Goal: Task Accomplishment & Management: Manage account settings

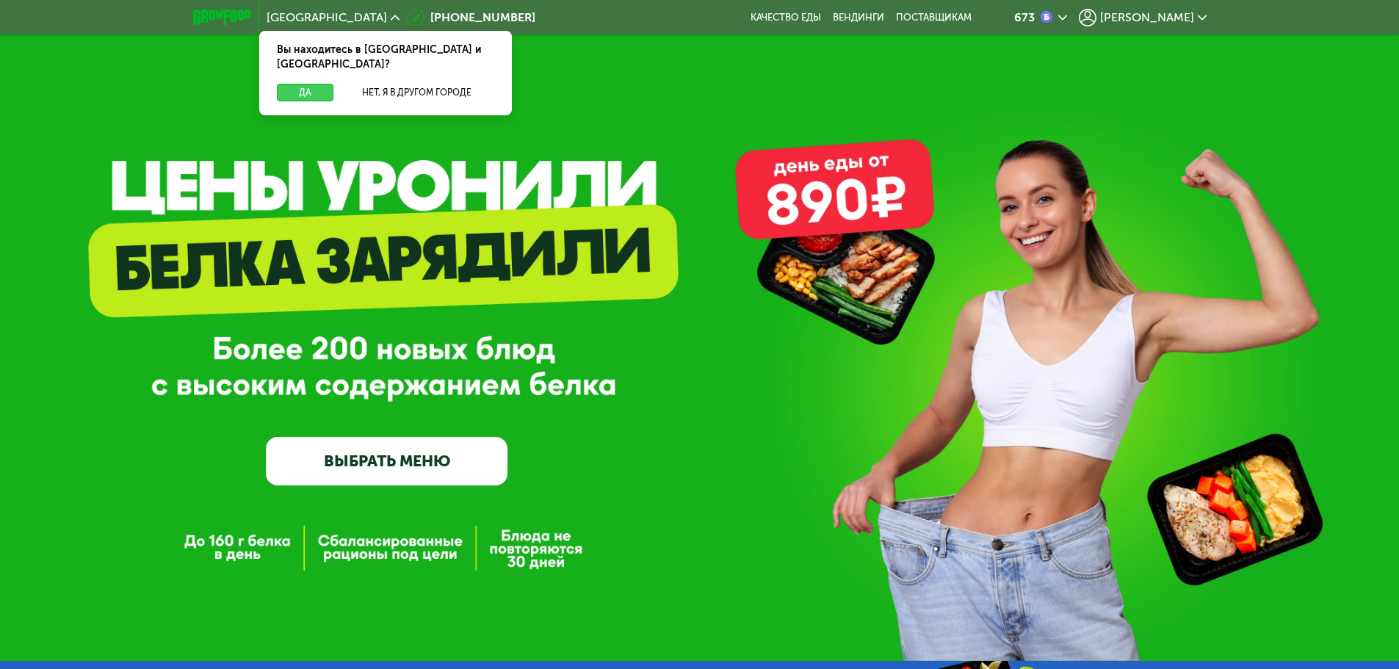
click at [304, 84] on button "Да" at bounding box center [305, 93] width 57 height 18
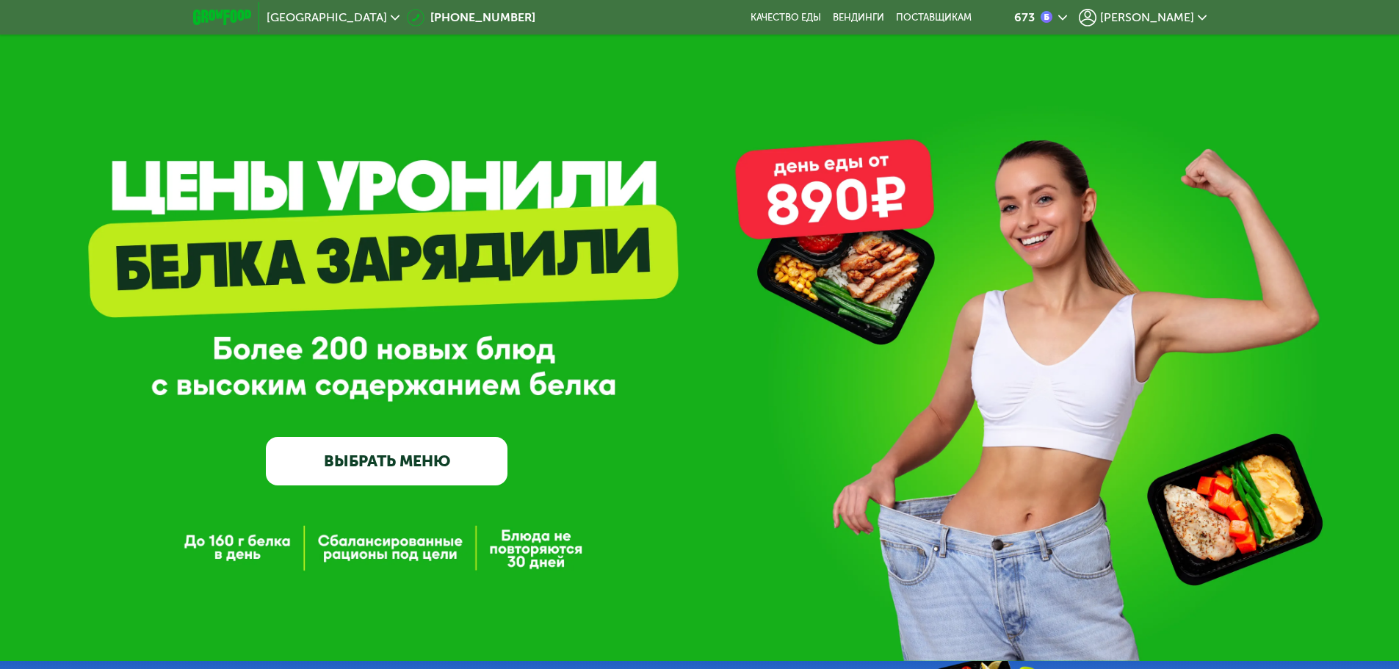
click at [1184, 17] on span "[PERSON_NAME]" at bounding box center [1147, 18] width 94 height 12
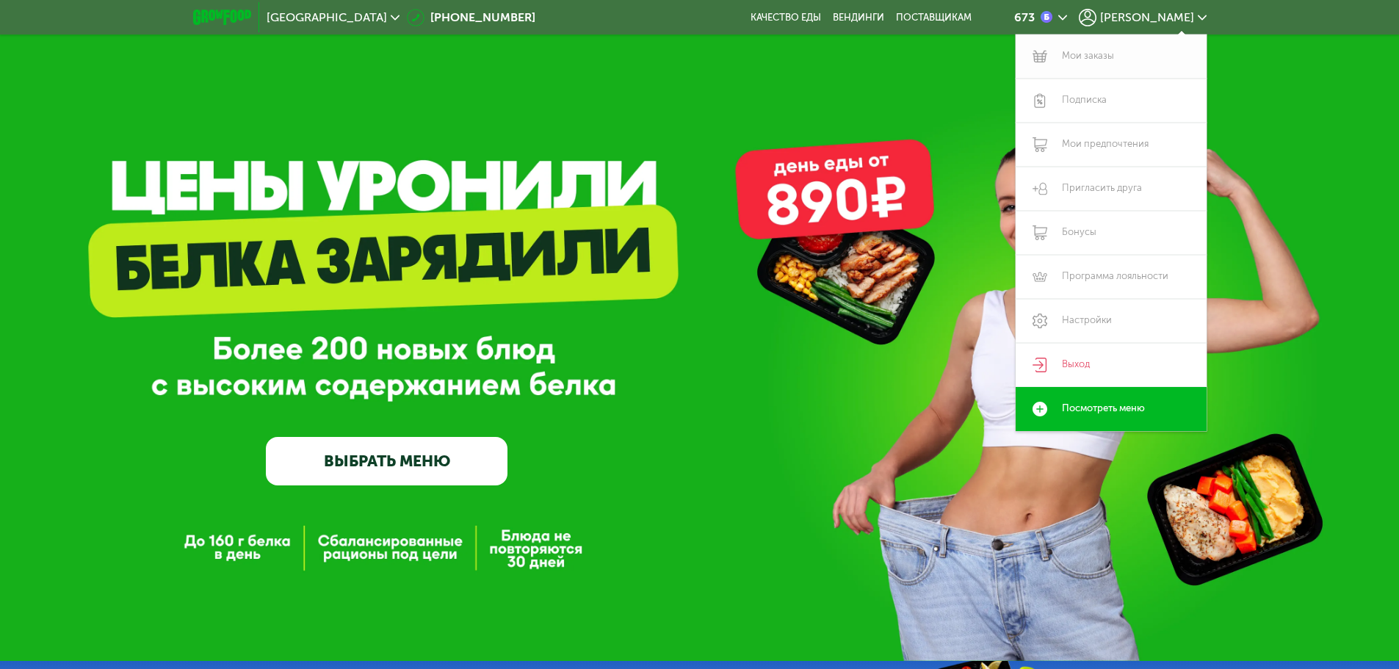
click at [1092, 54] on link "Мои заказы" at bounding box center [1110, 57] width 191 height 44
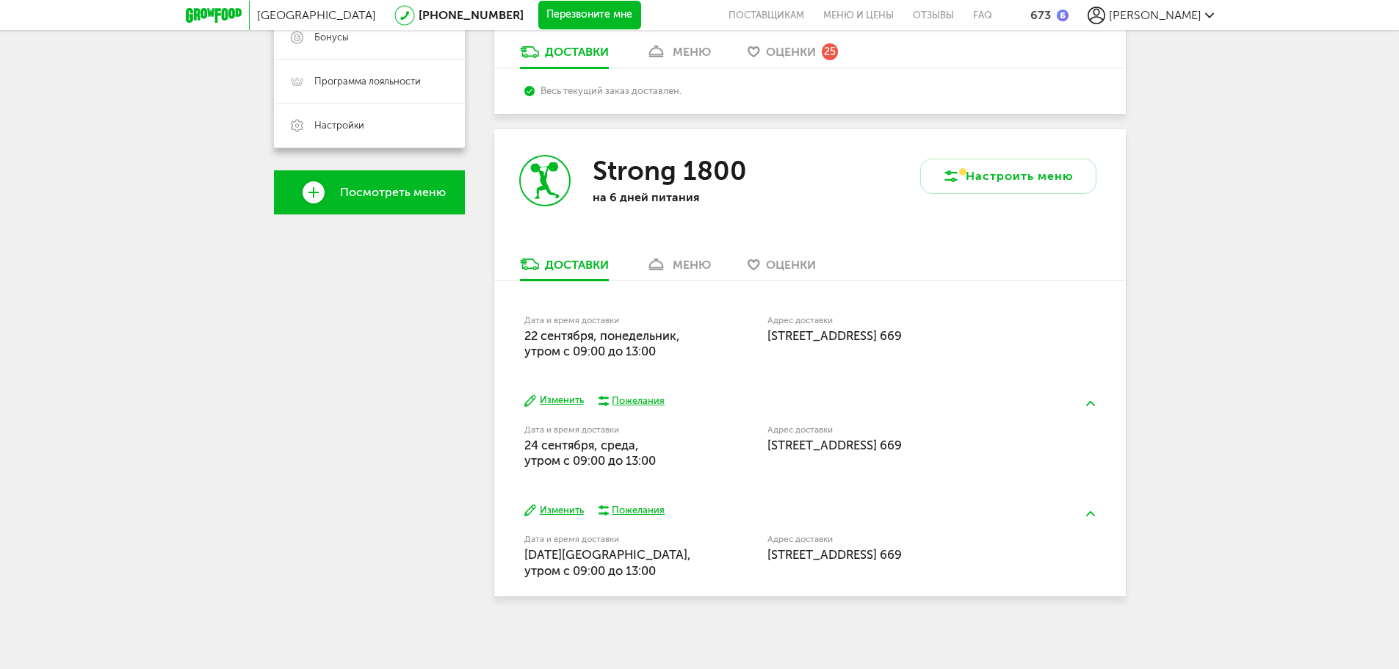
scroll to position [409, 0]
click at [564, 512] on button "Изменить" at bounding box center [553, 509] width 59 height 14
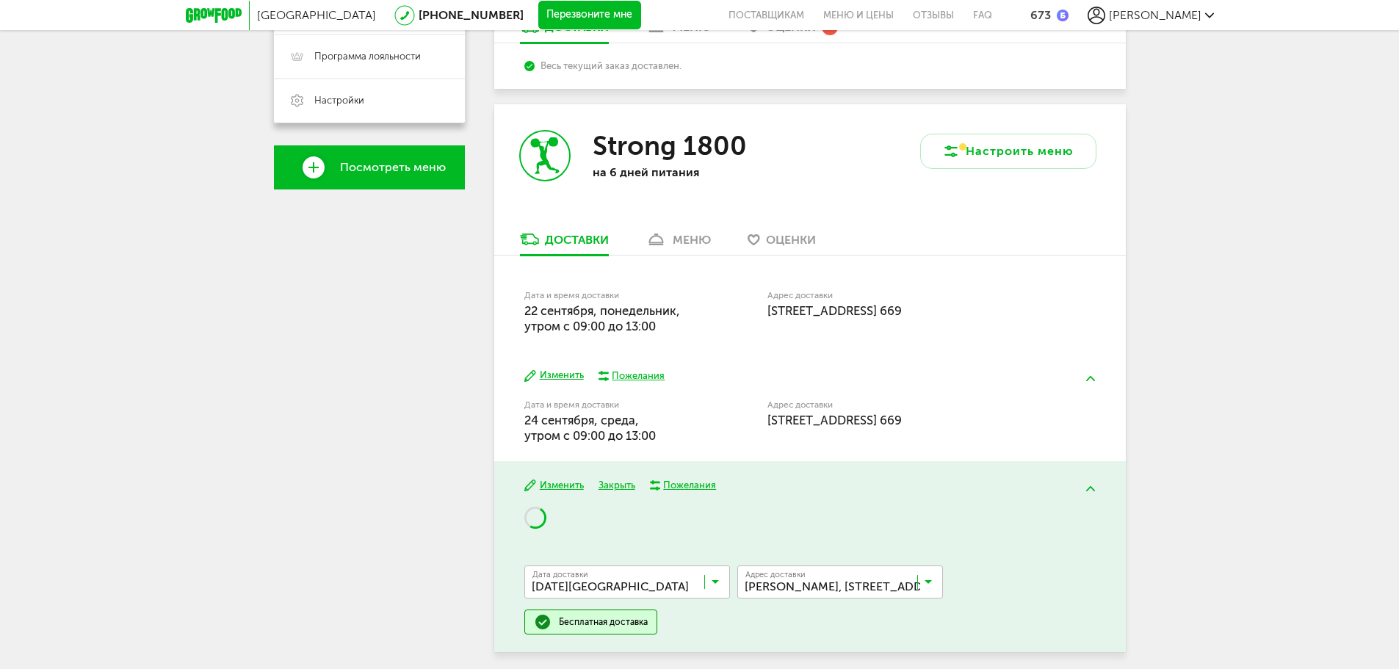
scroll to position [490, 0]
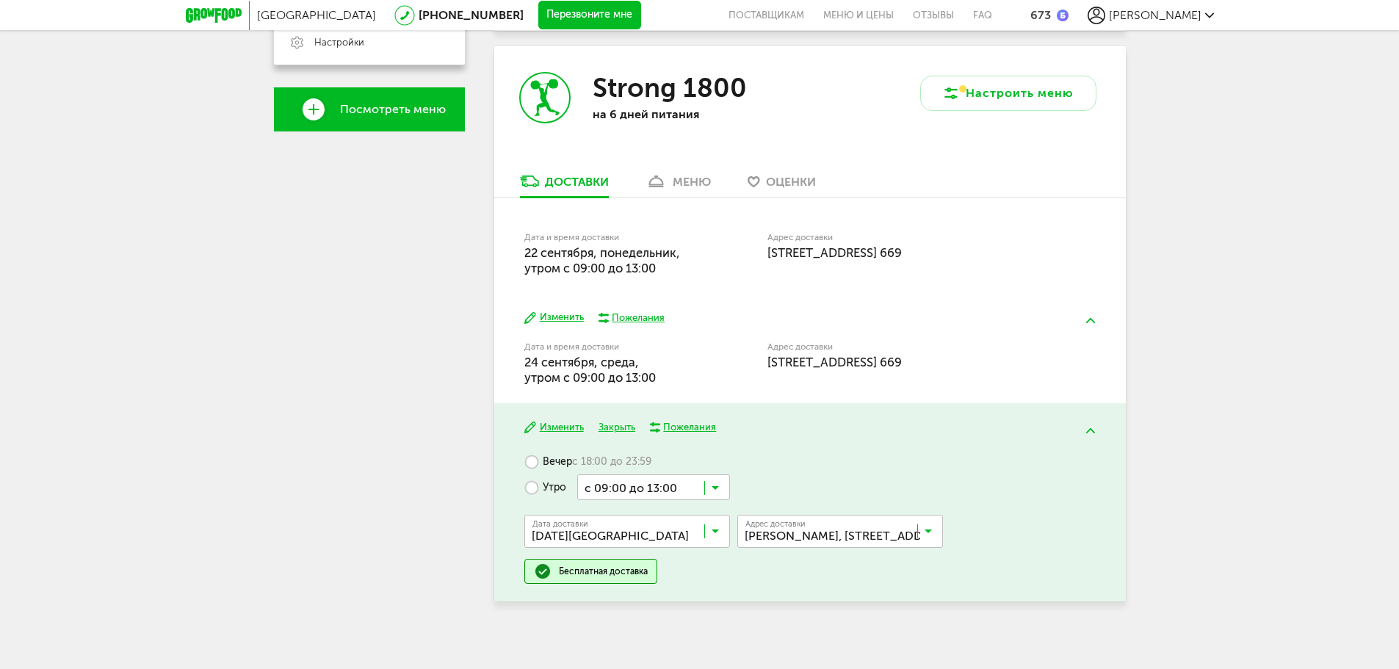
click at [700, 479] on input "Search for option" at bounding box center [653, 486] width 153 height 25
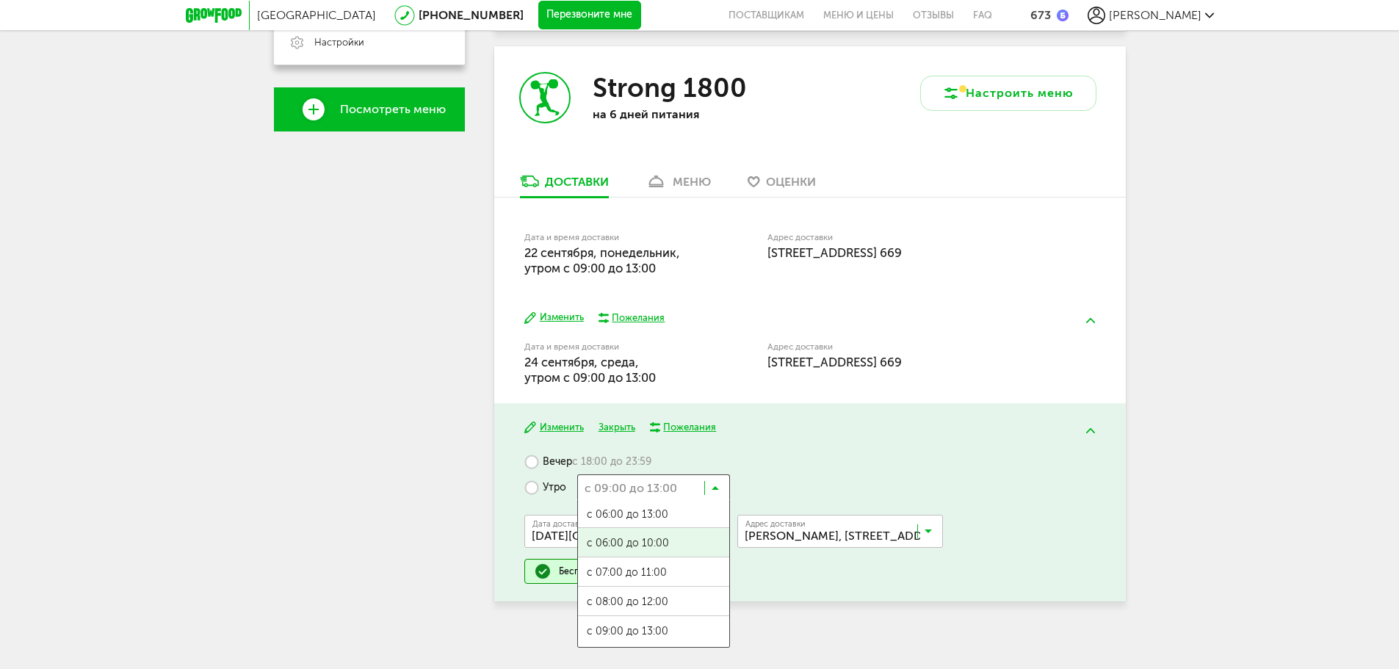
scroll to position [0, 0]
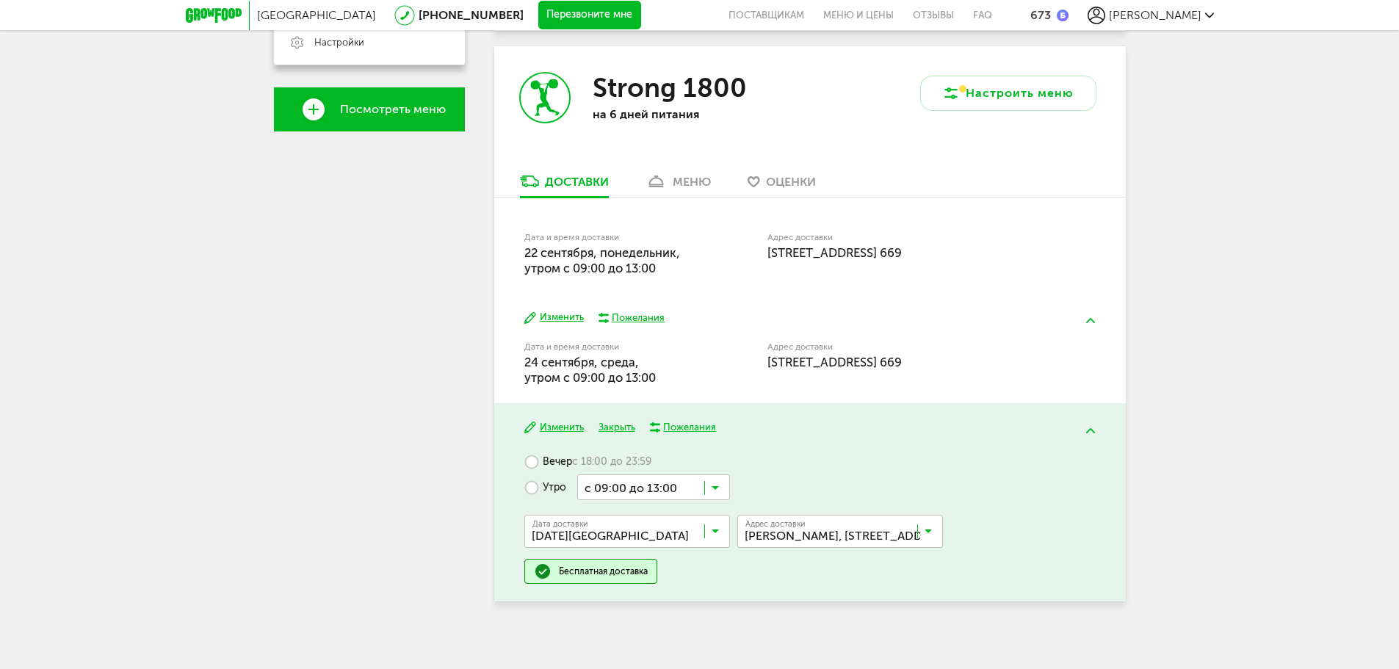
click at [551, 459] on label "Вечер с 18:00 до 23:59" at bounding box center [587, 462] width 127 height 26
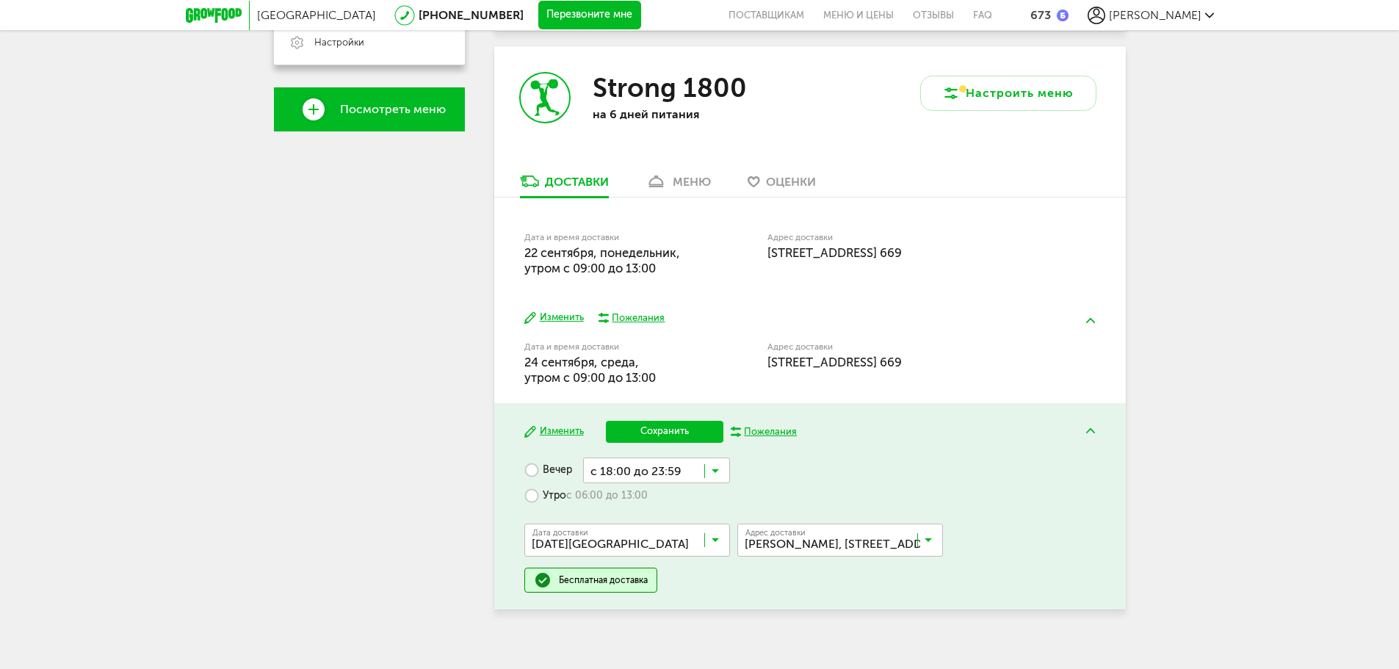
click at [701, 466] on input "Search for option" at bounding box center [656, 469] width 147 height 25
click at [799, 484] on div "Вечер с 18:00 до 23:59 Загрузка... с 18:00 до 23:00 с 18:00 до 20:00 с 19:00 до…" at bounding box center [809, 524] width 570 height 135
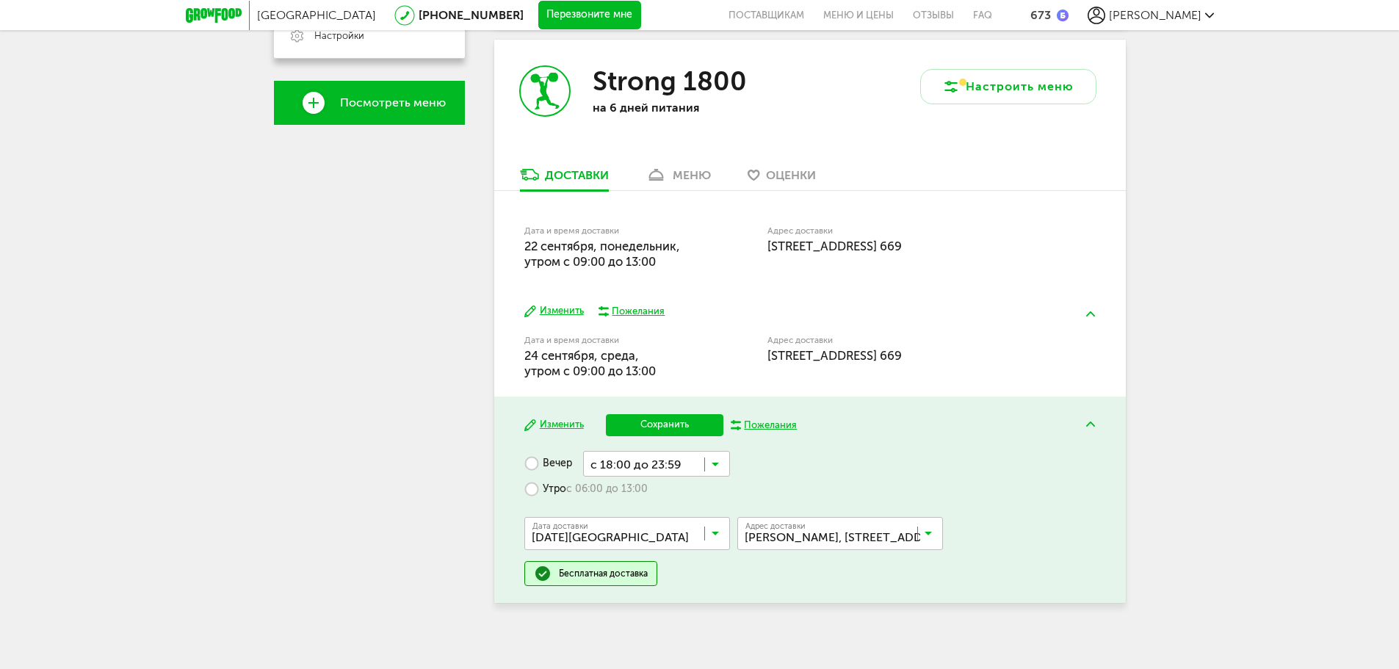
scroll to position [506, 0]
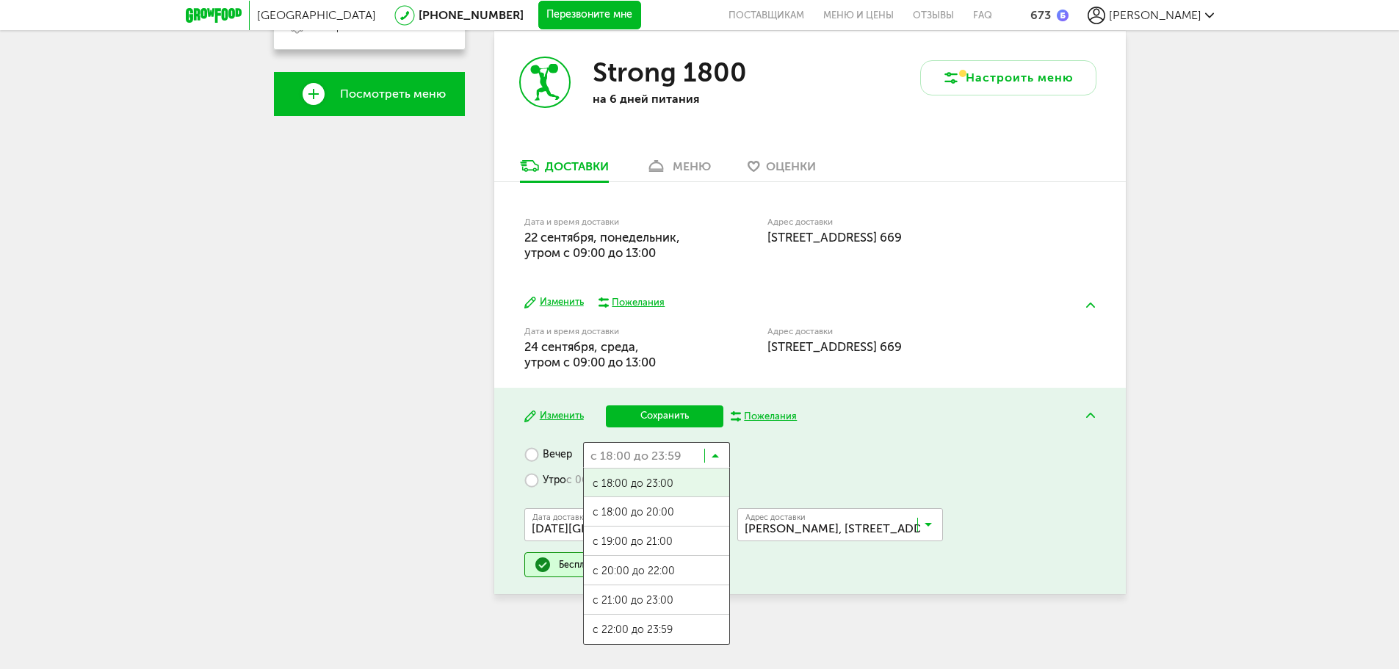
click at [683, 455] on input "Search for option" at bounding box center [656, 454] width 147 height 25
click at [786, 460] on div "Вечер с 18:00 до 23:59 Загрузка... с 18:00 до 23:00 с 18:00 до 20:00 с 19:00 до…" at bounding box center [809, 509] width 570 height 135
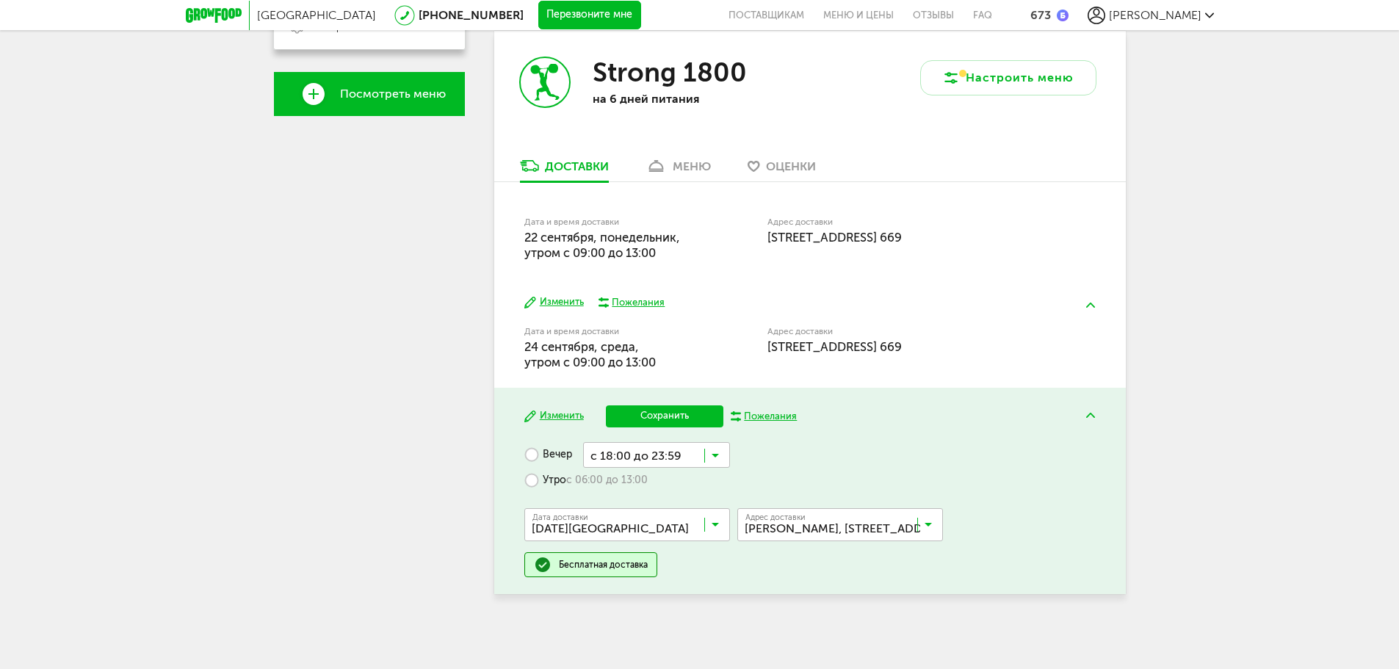
click at [684, 458] on input "Search for option" at bounding box center [656, 454] width 147 height 25
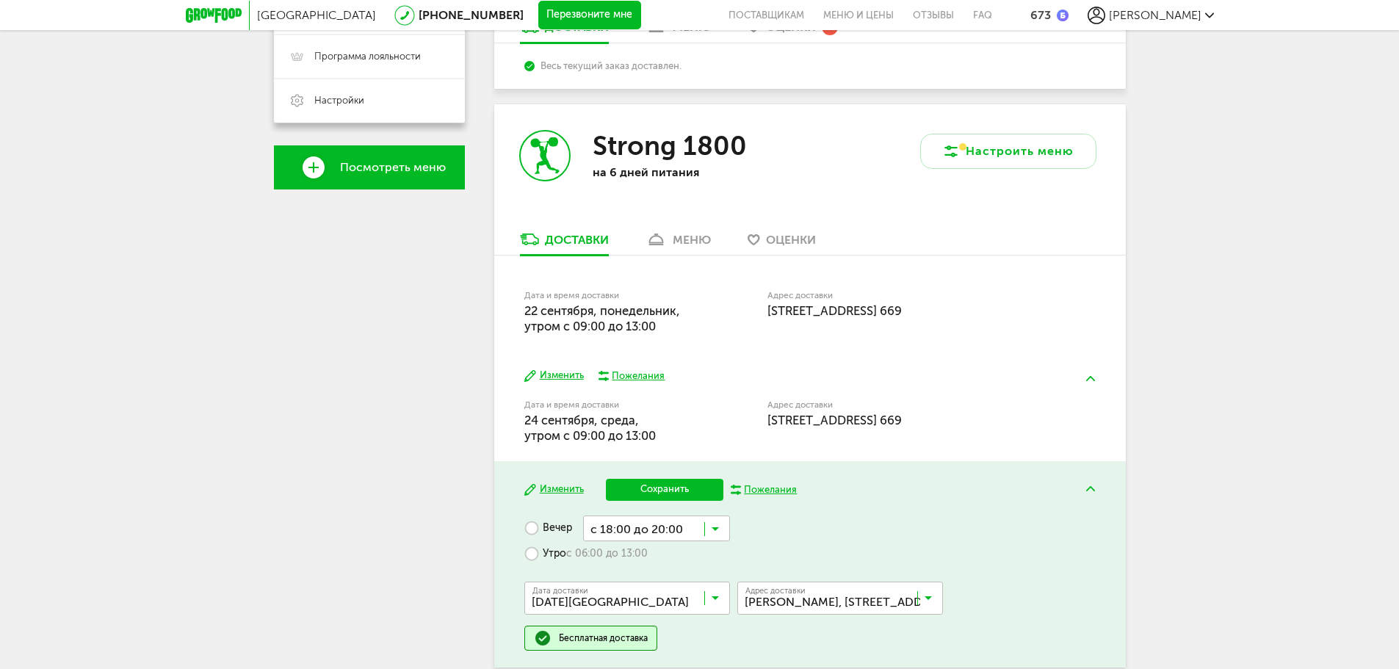
scroll to position [0, 0]
click at [676, 585] on span "с 18:00 до 20:00" at bounding box center [656, 585] width 145 height 31
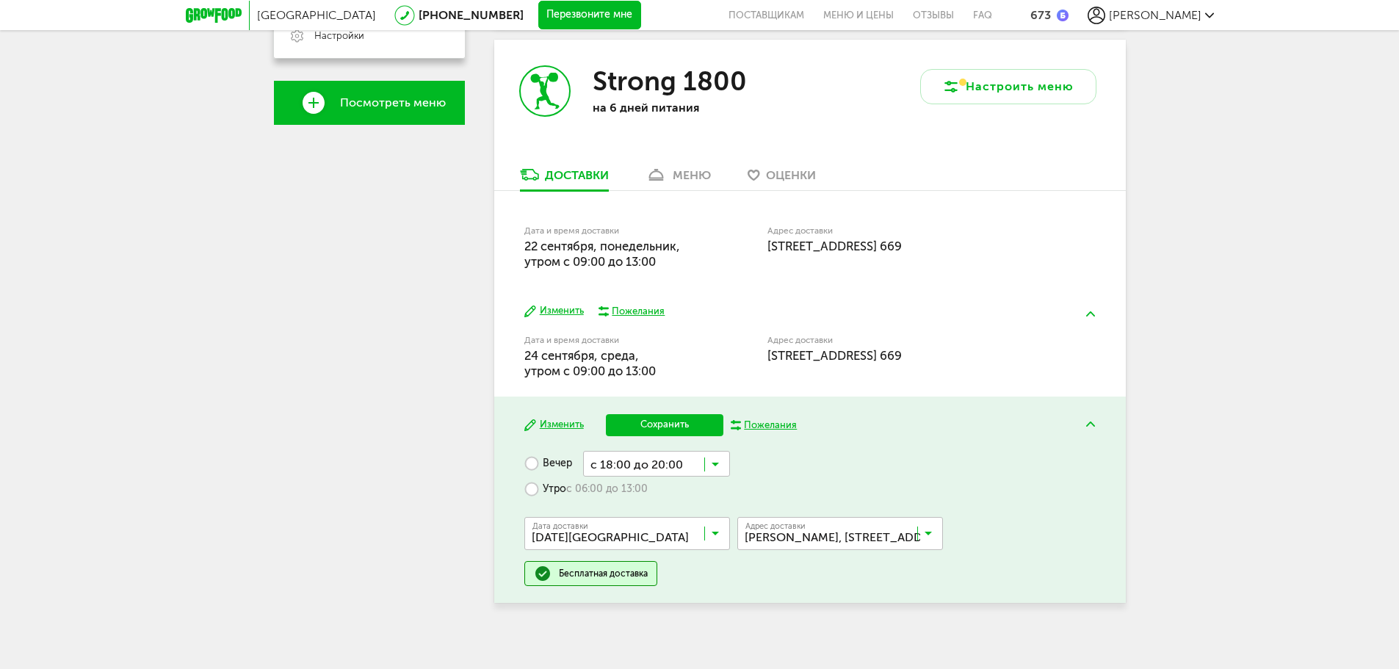
scroll to position [506, 0]
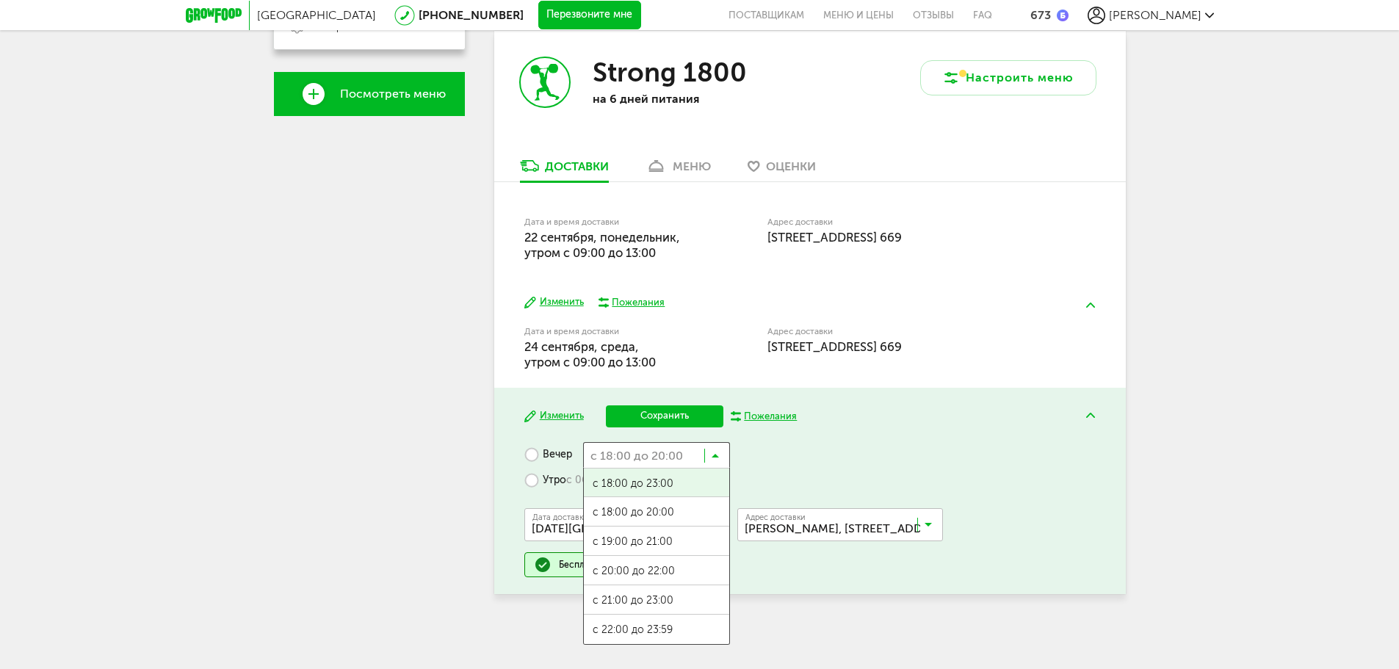
click at [663, 458] on input "Search for option" at bounding box center [656, 454] width 147 height 25
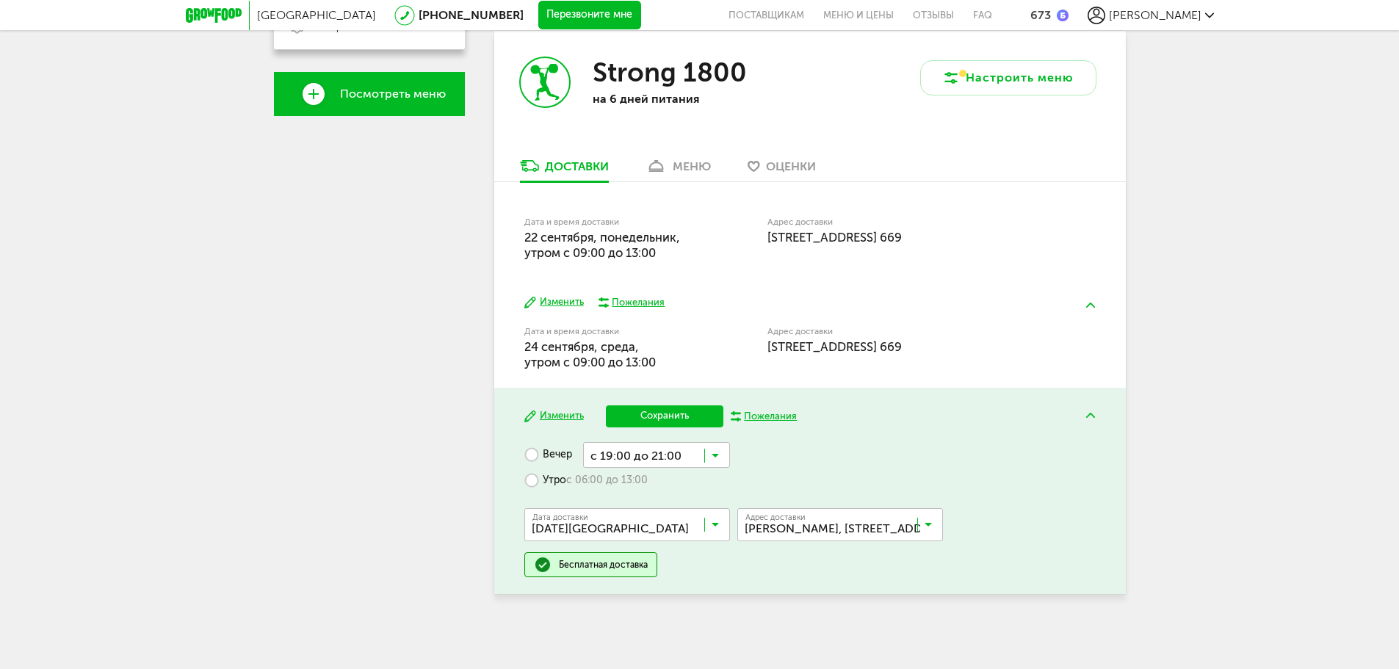
click at [662, 540] on span "с 19:00 до 21:00" at bounding box center [656, 541] width 145 height 31
click at [674, 421] on button "Сохранить" at bounding box center [664, 416] width 117 height 22
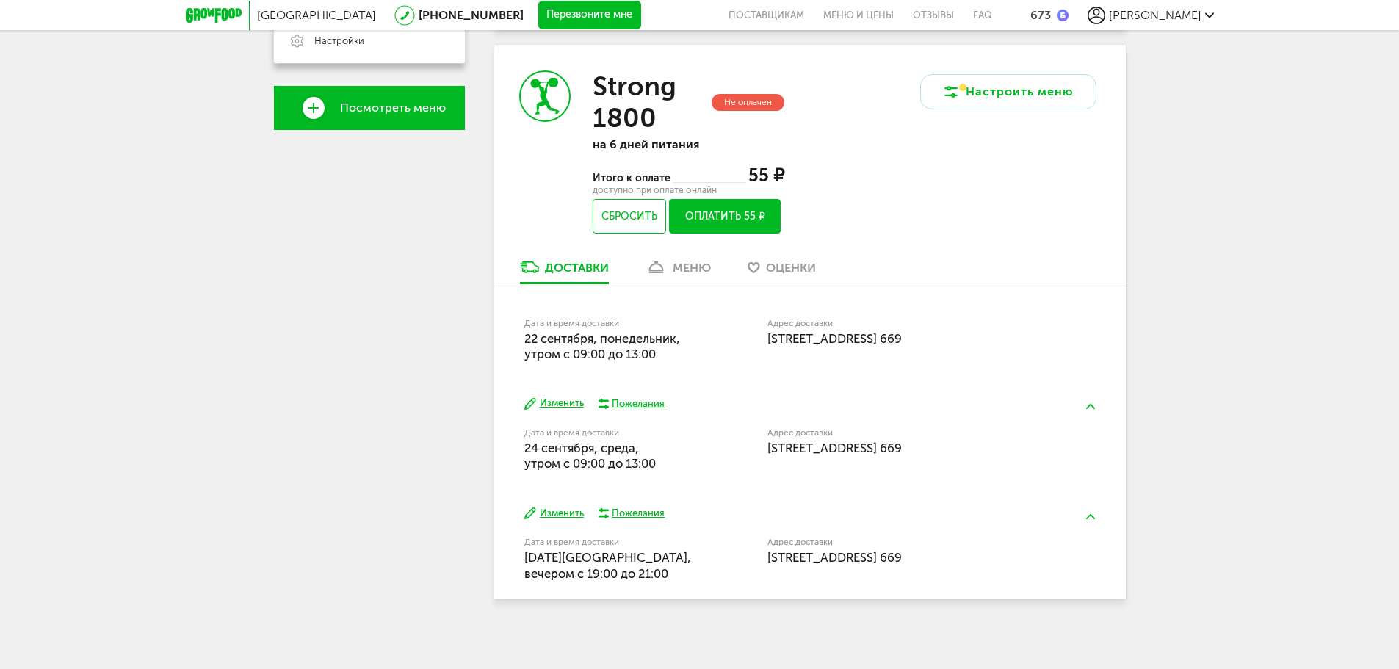
scroll to position [496, 0]
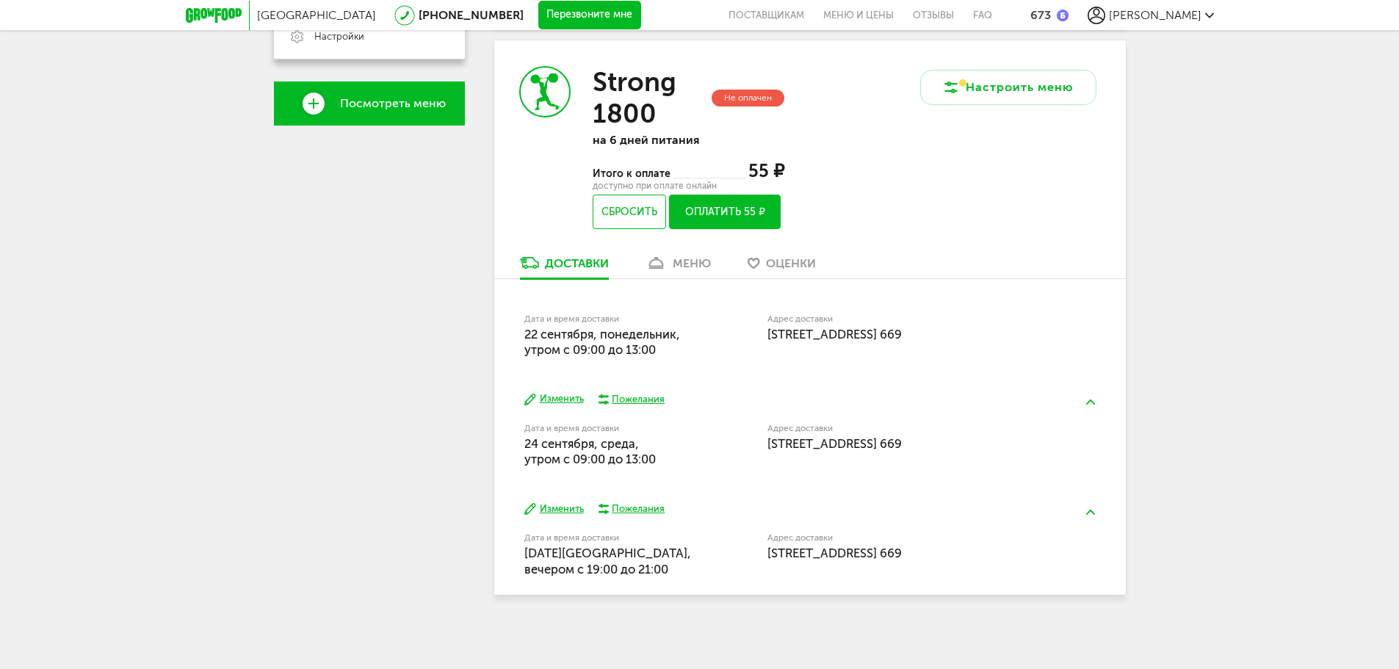
drag, startPoint x: 1216, startPoint y: 407, endPoint x: 1205, endPoint y: 413, distance: 12.2
click at [1215, 407] on div "[GEOGRAPHIC_DATA] [PHONE_NUMBER] Перезвоните мне поставщикам Меню и цены Отзывы…" at bounding box center [699, 86] width 1399 height 1165
click at [561, 504] on button "Изменить" at bounding box center [553, 509] width 59 height 14
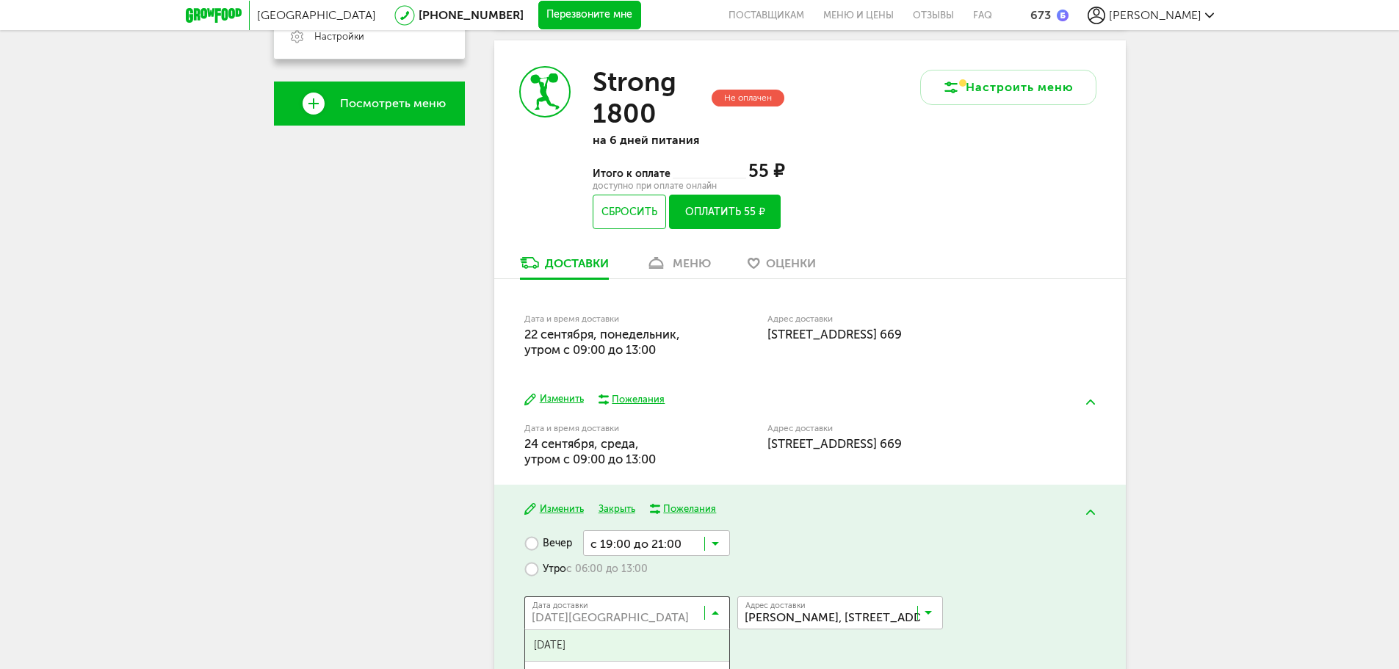
click at [647, 619] on input "Search for option" at bounding box center [631, 615] width 206 height 25
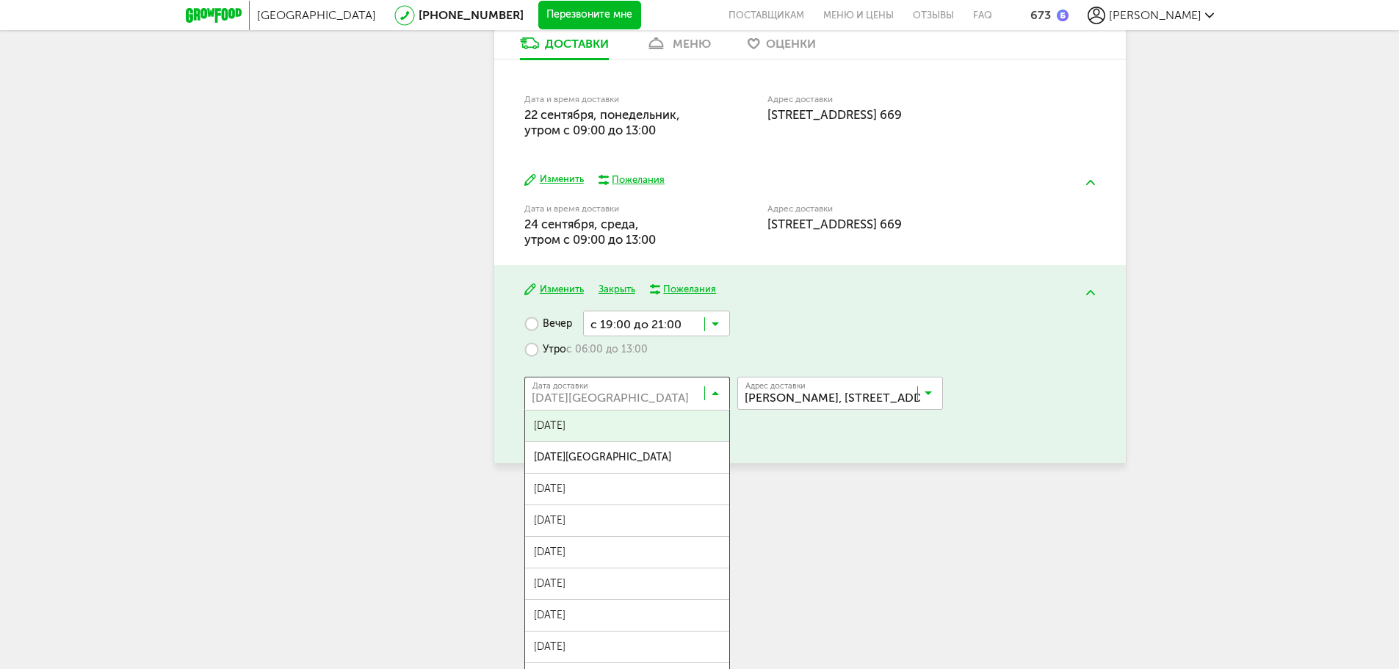
scroll to position [717, 0]
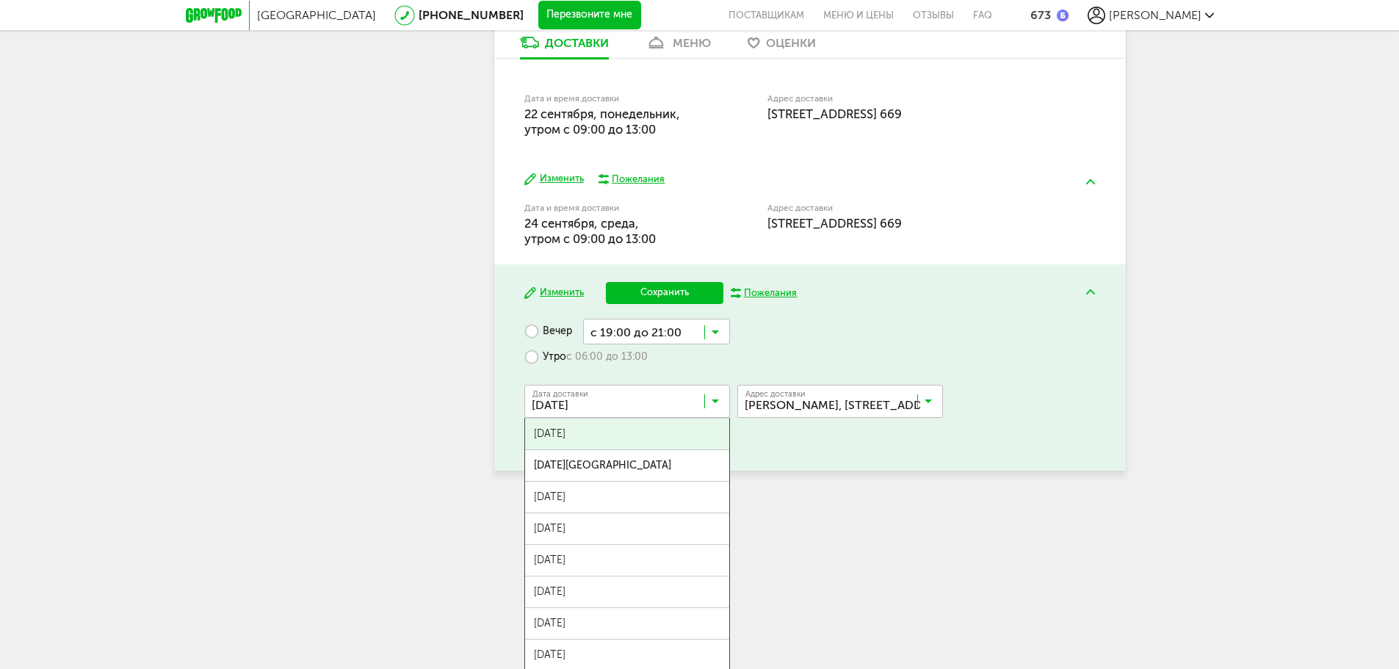
click at [636, 425] on span "[DATE]" at bounding box center [627, 433] width 204 height 31
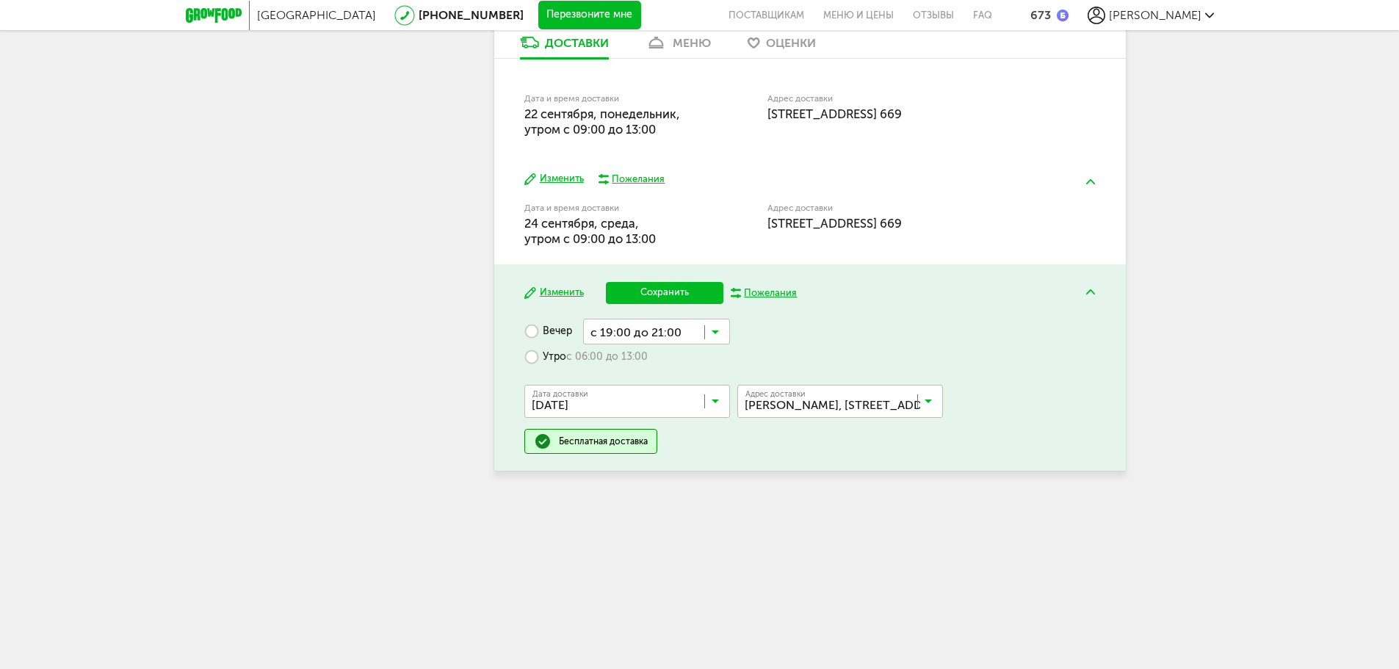
scroll to position [593, 0]
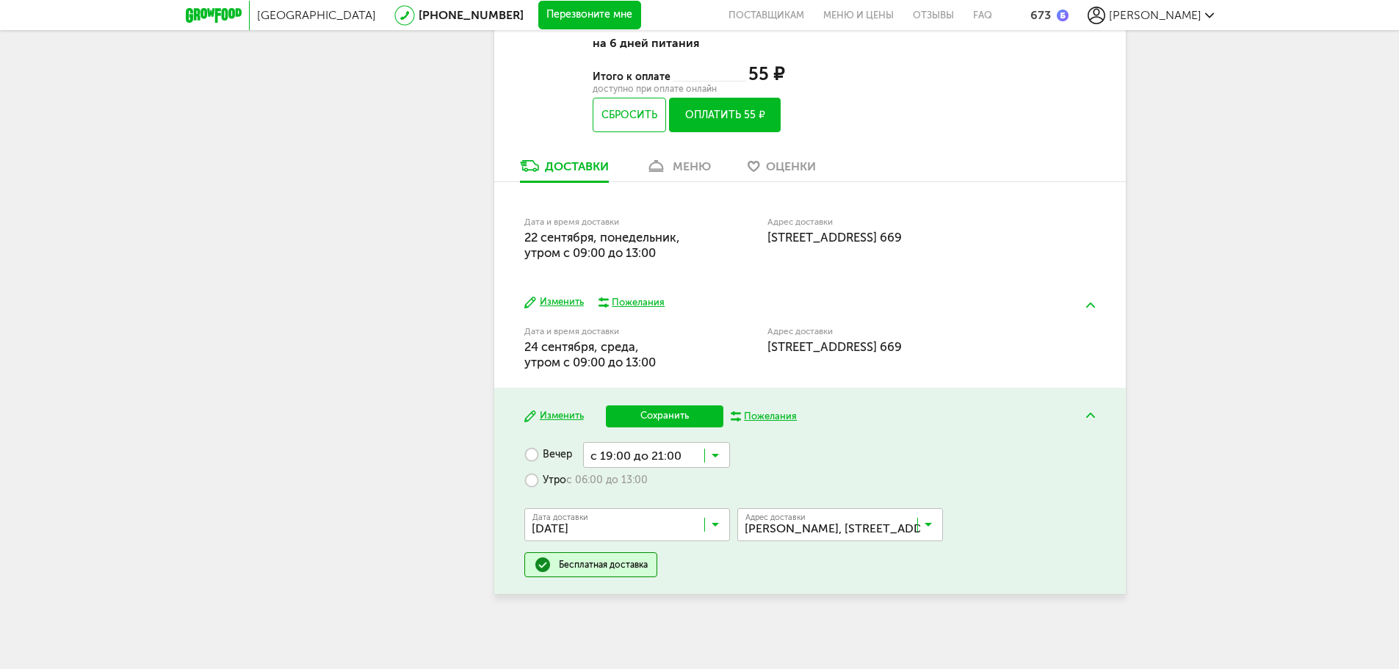
click at [587, 479] on span "с 06:00 до 13:00" at bounding box center [606, 480] width 81 height 13
click at [666, 484] on input "Search for option" at bounding box center [653, 480] width 153 height 25
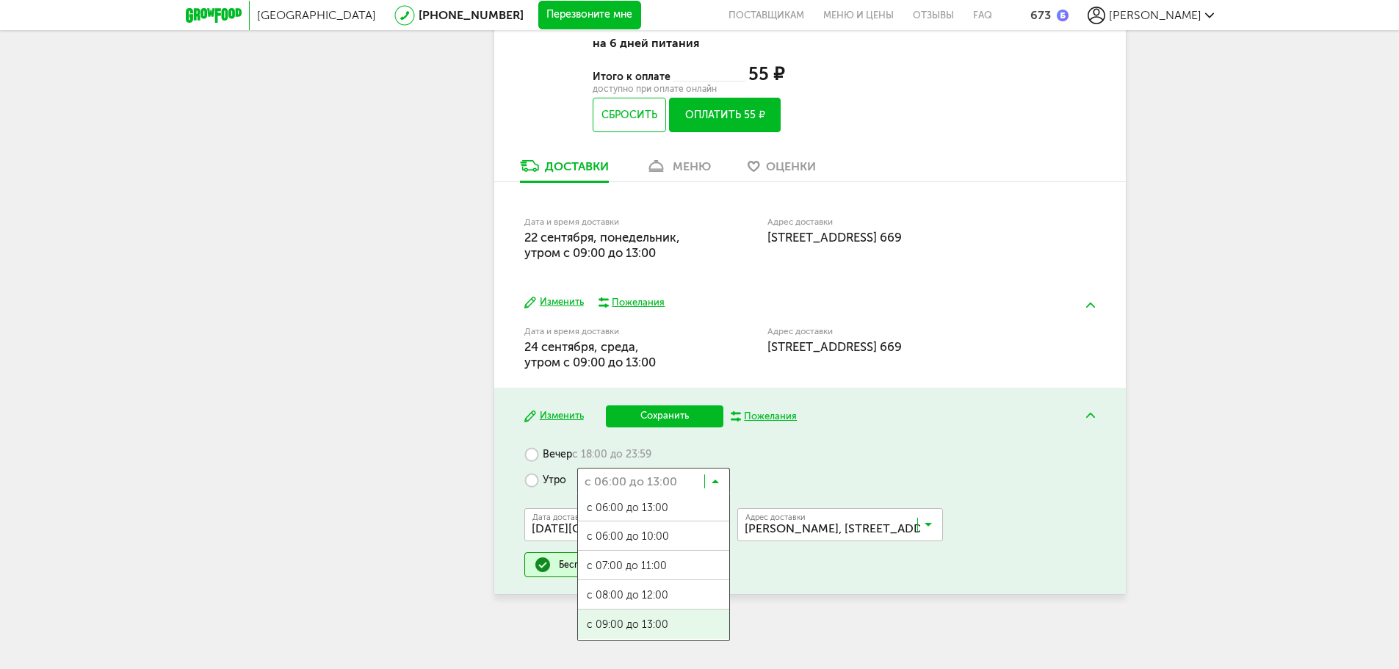
scroll to position [0, 0]
click at [675, 621] on span "с 09:00 до 13:00" at bounding box center [653, 626] width 151 height 31
drag, startPoint x: 670, startPoint y: 476, endPoint x: 683, endPoint y: 473, distance: 14.4
click at [670, 476] on input "Search for option" at bounding box center [653, 480] width 153 height 25
click at [684, 473] on input "Search for option" at bounding box center [653, 480] width 153 height 25
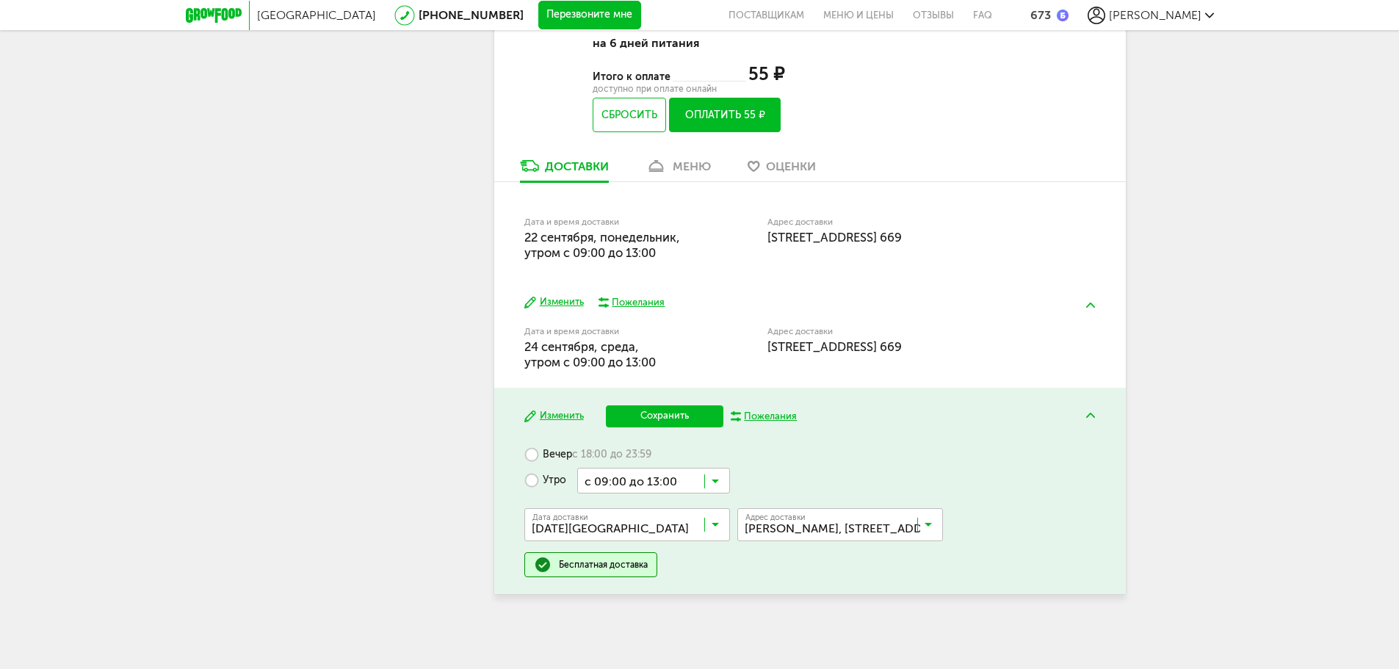
click at [667, 420] on button "Сохранить" at bounding box center [664, 416] width 117 height 22
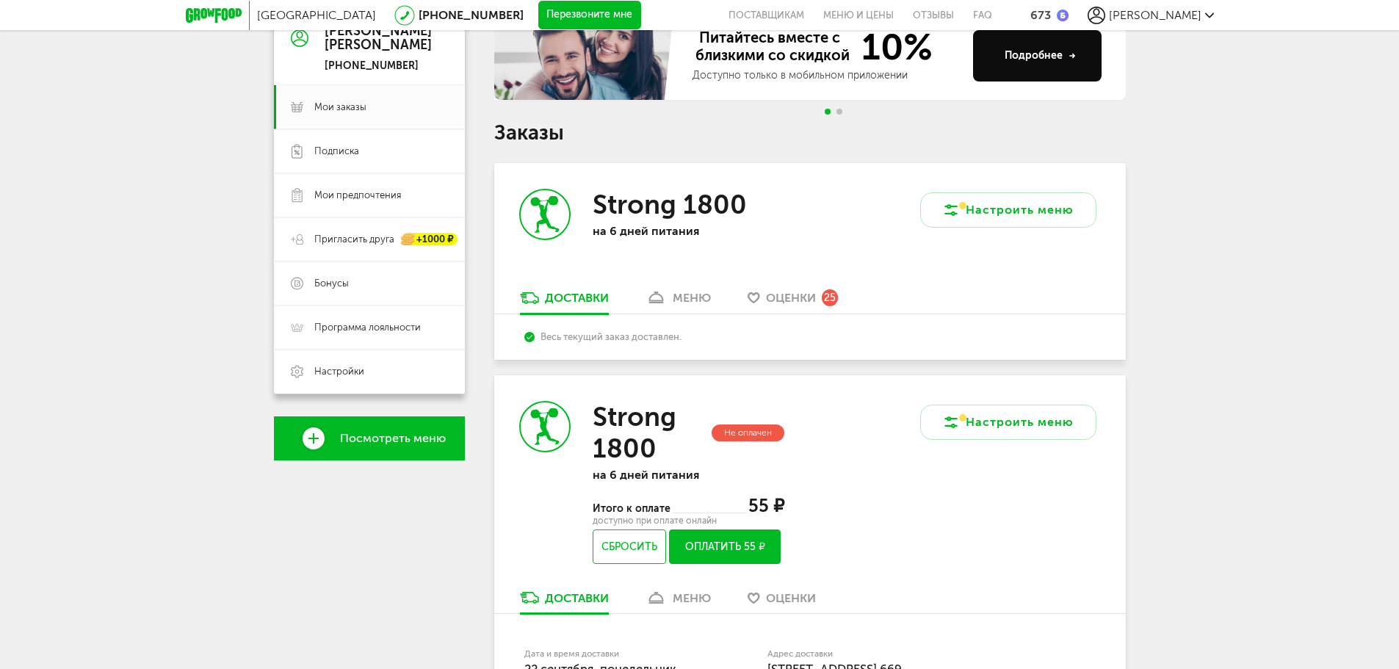
scroll to position [220, 0]
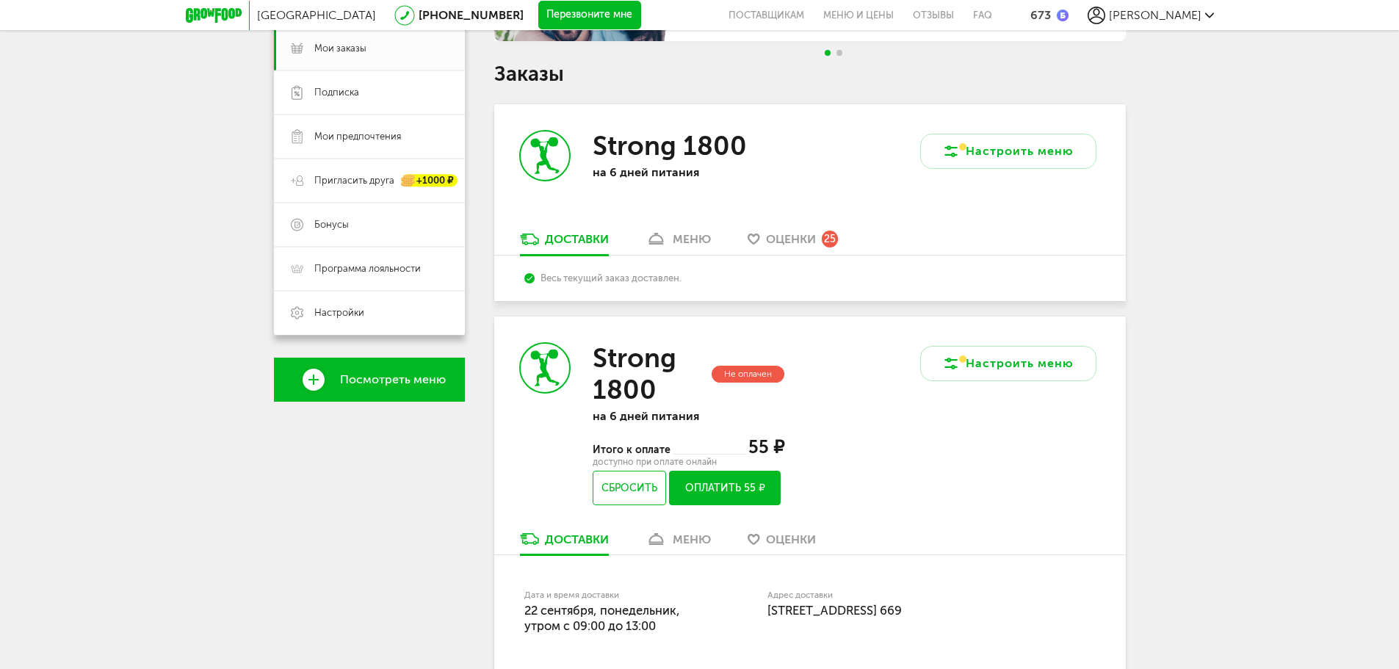
click at [794, 236] on span "Оценки" at bounding box center [791, 239] width 50 height 14
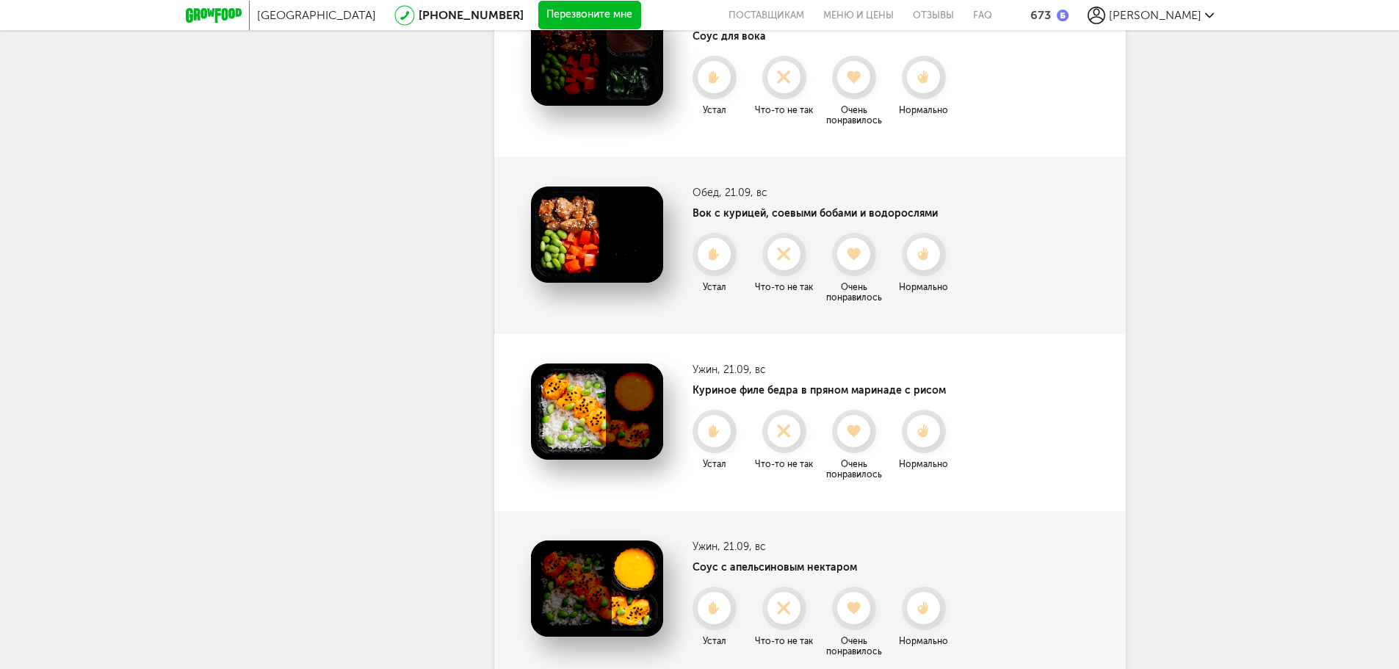
scroll to position [4242, 0]
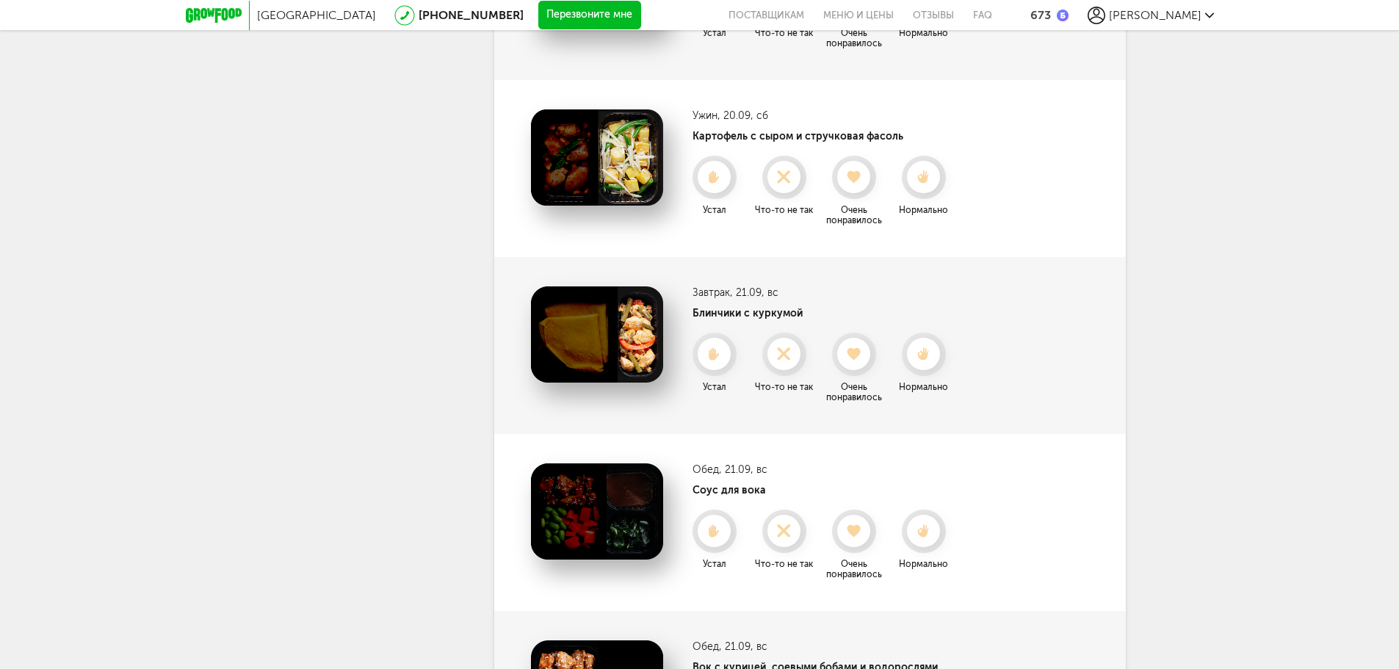
drag, startPoint x: 1270, startPoint y: 371, endPoint x: 1264, endPoint y: 366, distance: 8.3
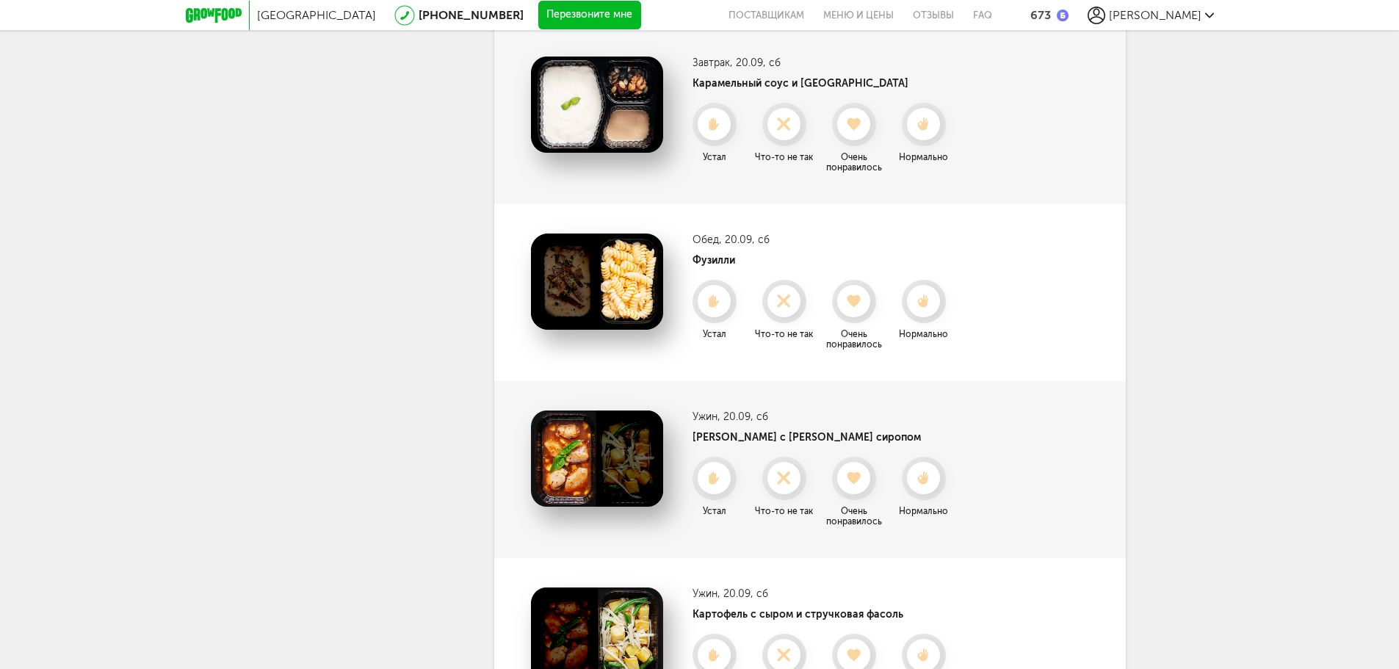
drag, startPoint x: 1214, startPoint y: 429, endPoint x: 1254, endPoint y: 209, distance: 223.8
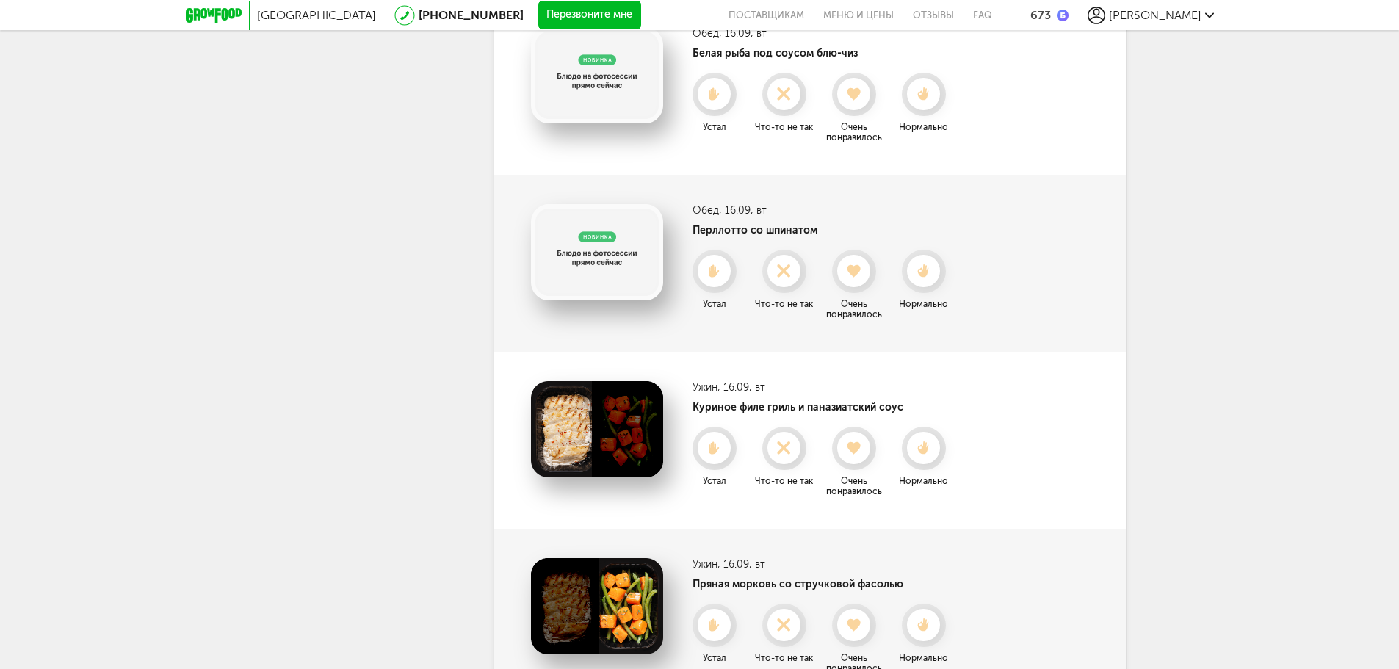
drag, startPoint x: 1233, startPoint y: 381, endPoint x: 1236, endPoint y: 319, distance: 62.5
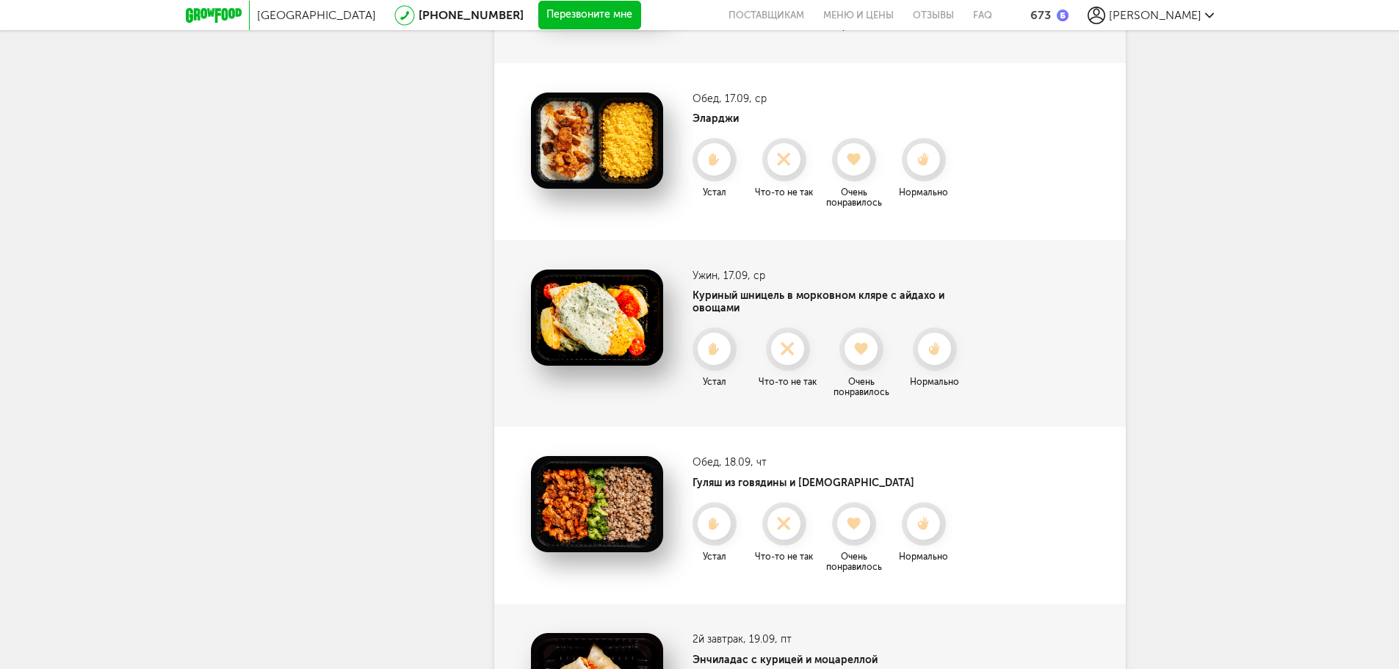
scroll to position [2068, 0]
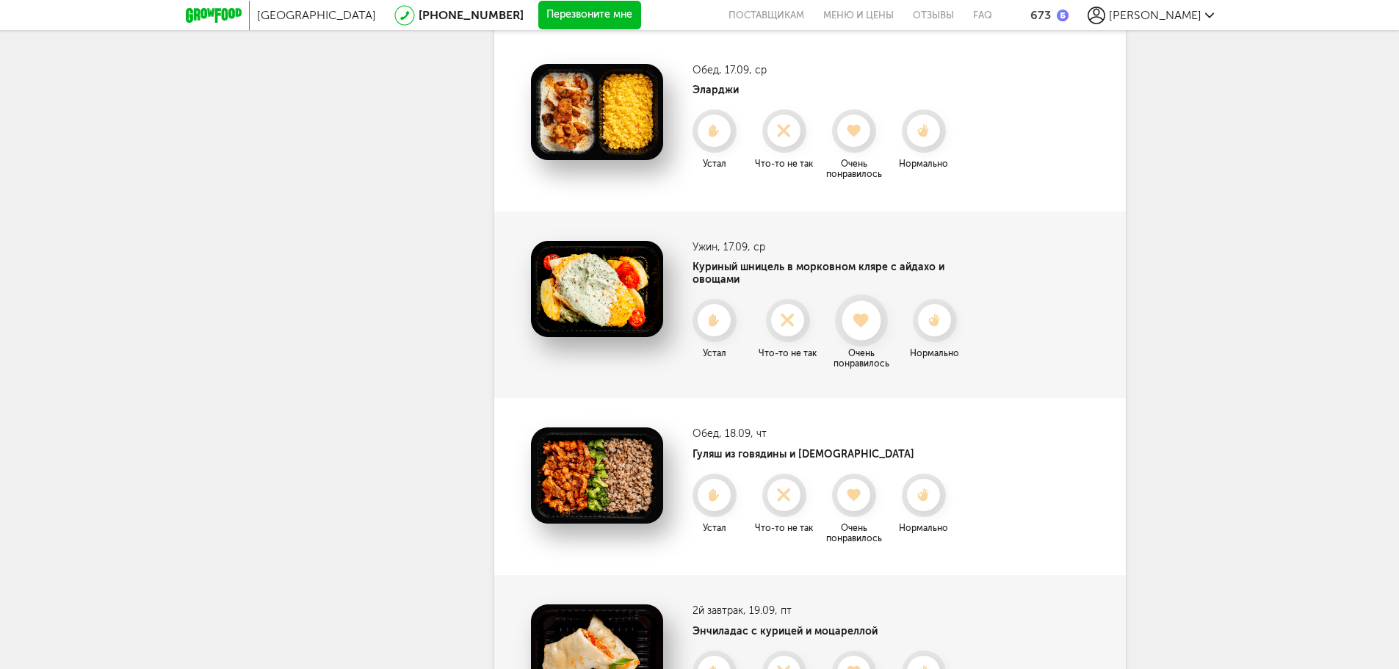
click at [869, 313] on icon at bounding box center [860, 321] width 39 height 16
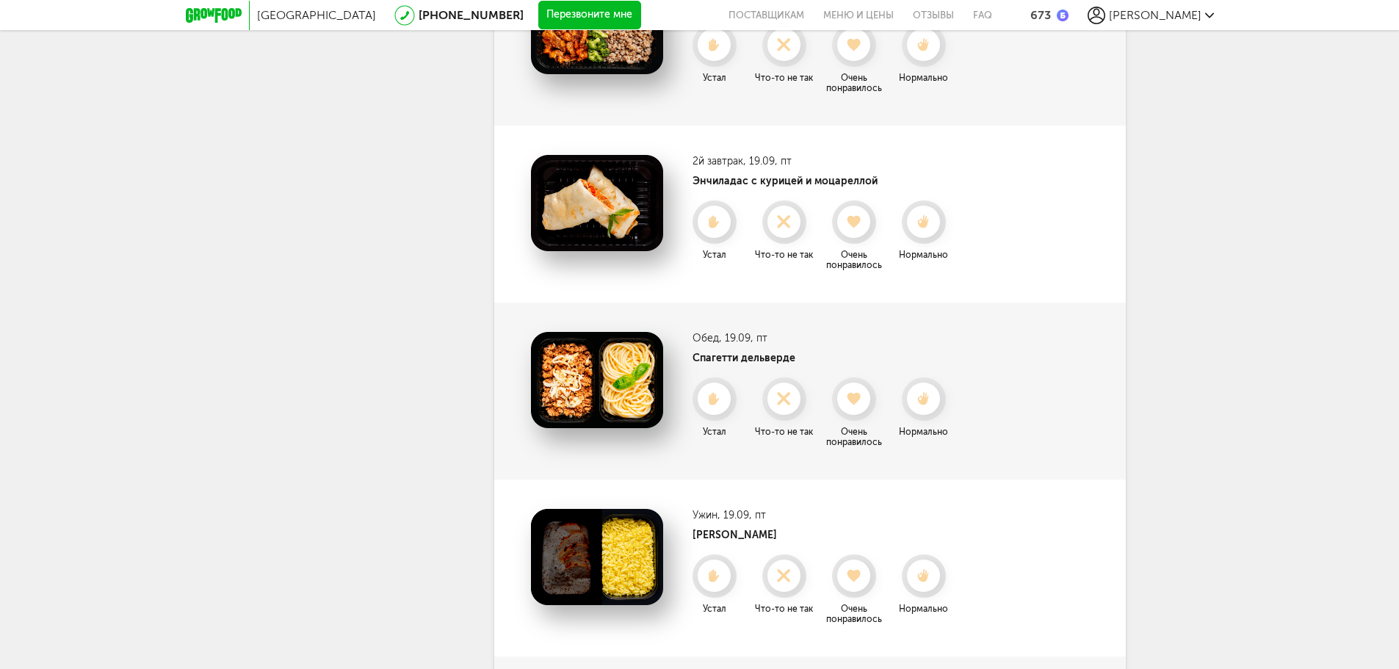
scroll to position [2362, 0]
